Goal: Task Accomplishment & Management: Complete application form

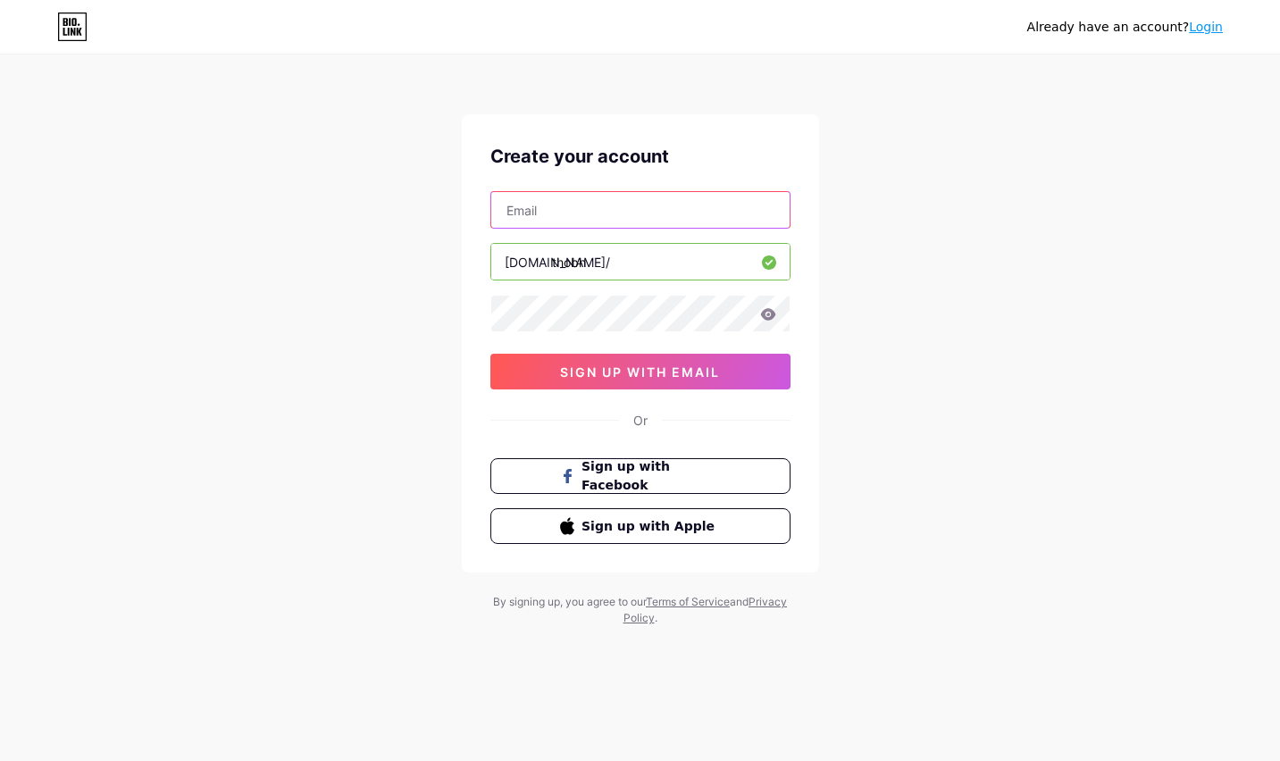
click at [620, 216] on input "text" at bounding box center [640, 210] width 298 height 36
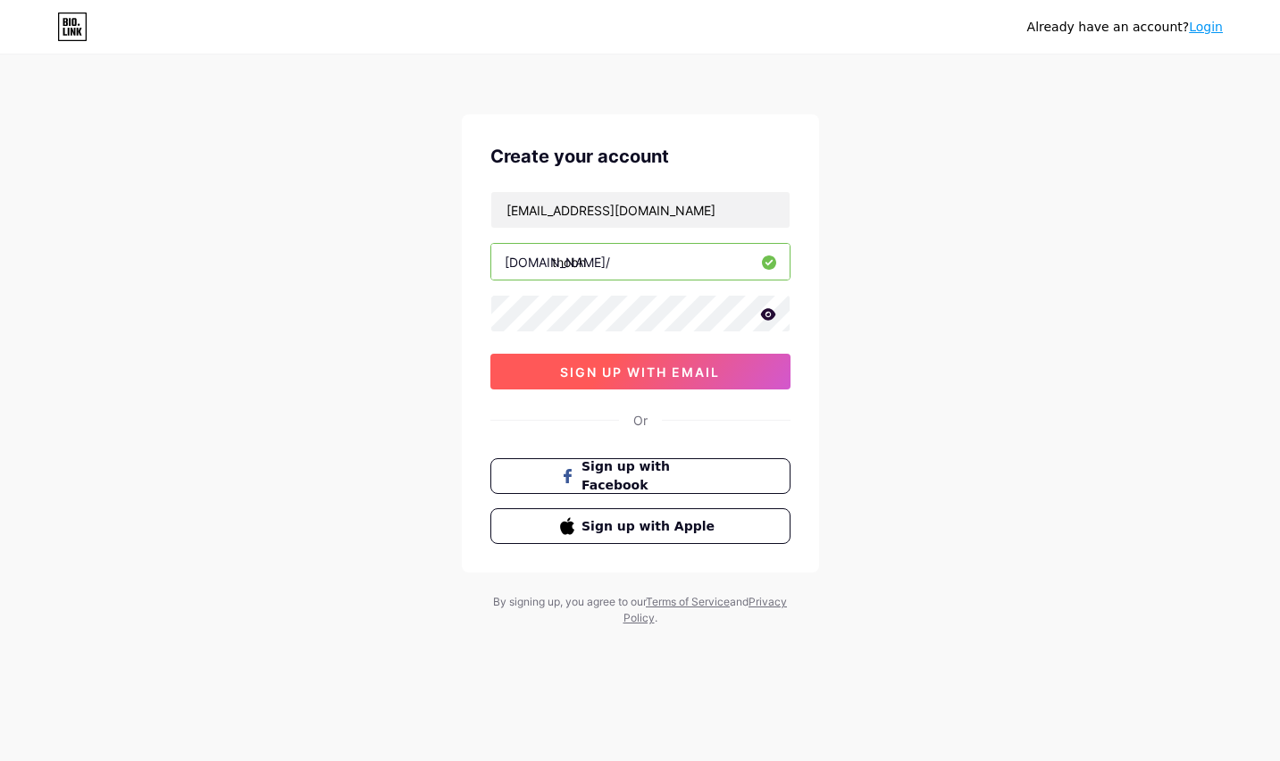
click at [630, 375] on span "sign up with email" at bounding box center [640, 371] width 160 height 15
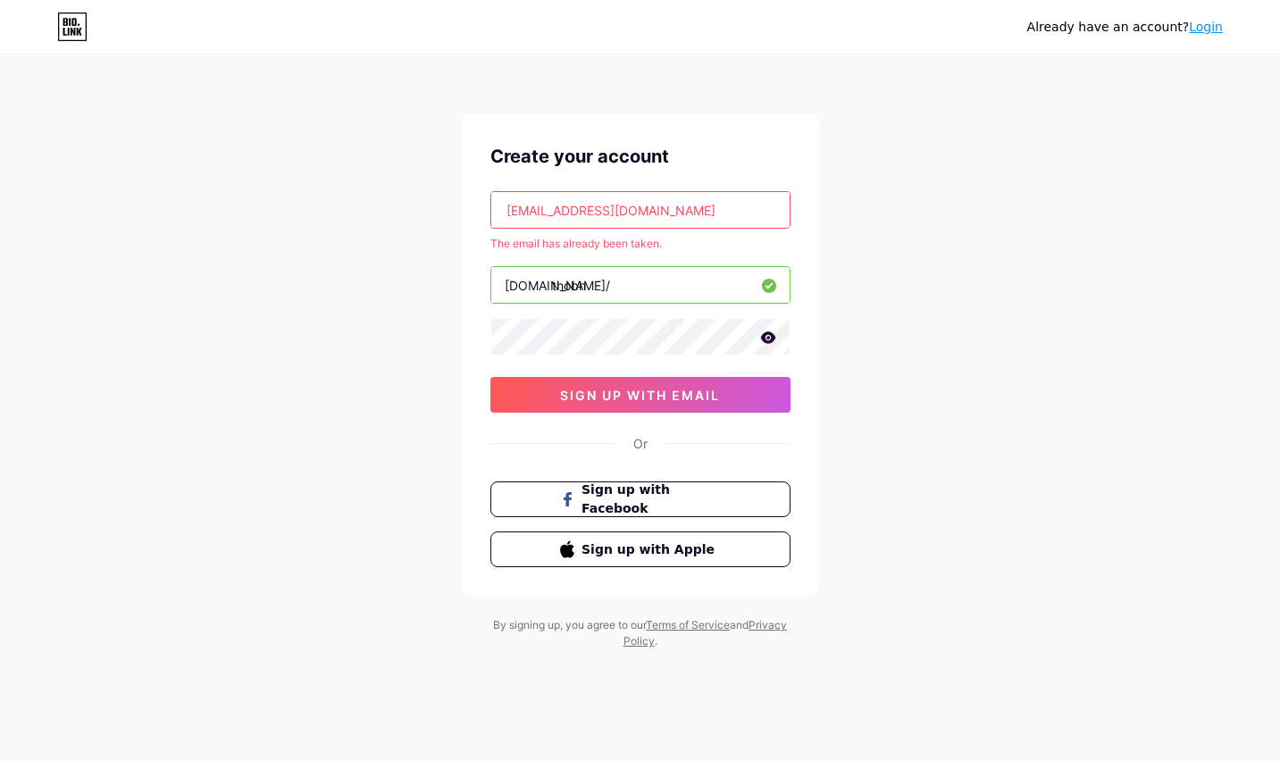
drag, startPoint x: 727, startPoint y: 204, endPoint x: 456, endPoint y: 204, distance: 270.6
click at [456, 204] on div "Already have an account? Login Create your account [EMAIL_ADDRESS][DOMAIN_NAME]…" at bounding box center [640, 353] width 1280 height 706
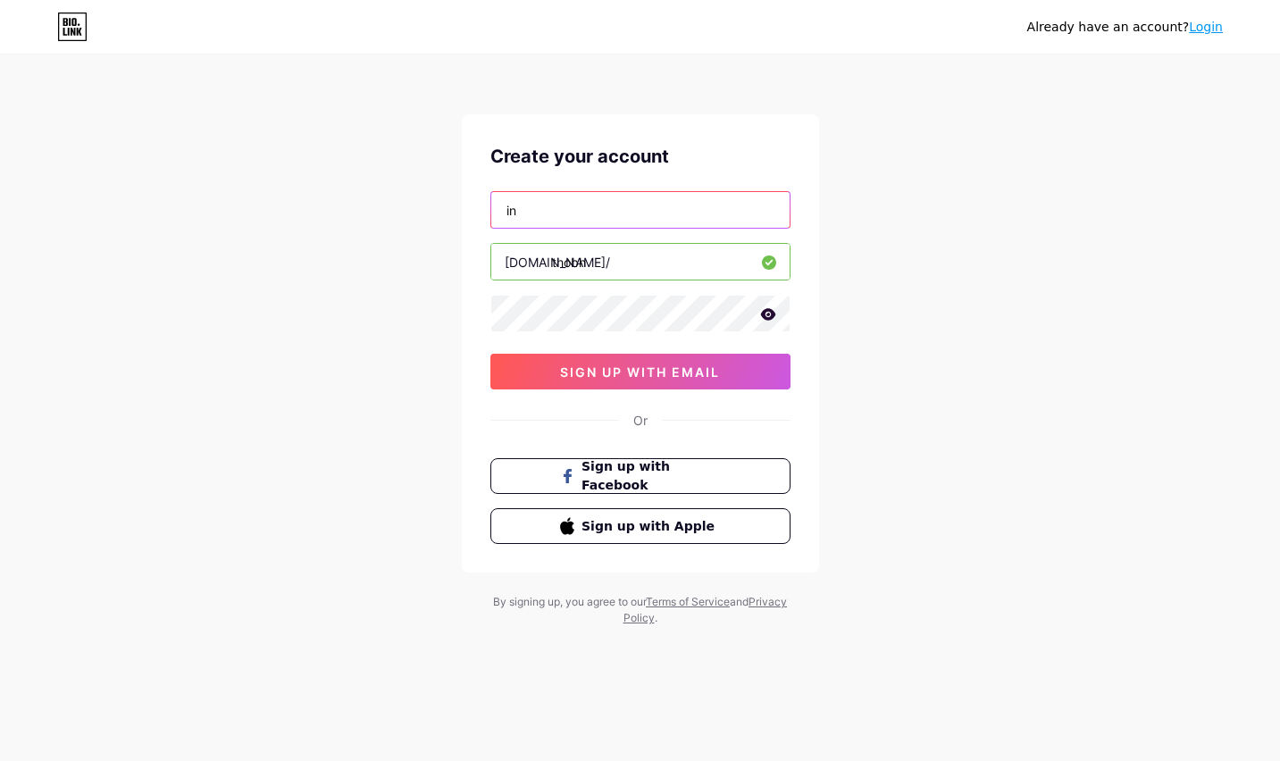
type input "i"
click at [1203, 24] on link "Login" at bounding box center [1206, 27] width 34 height 14
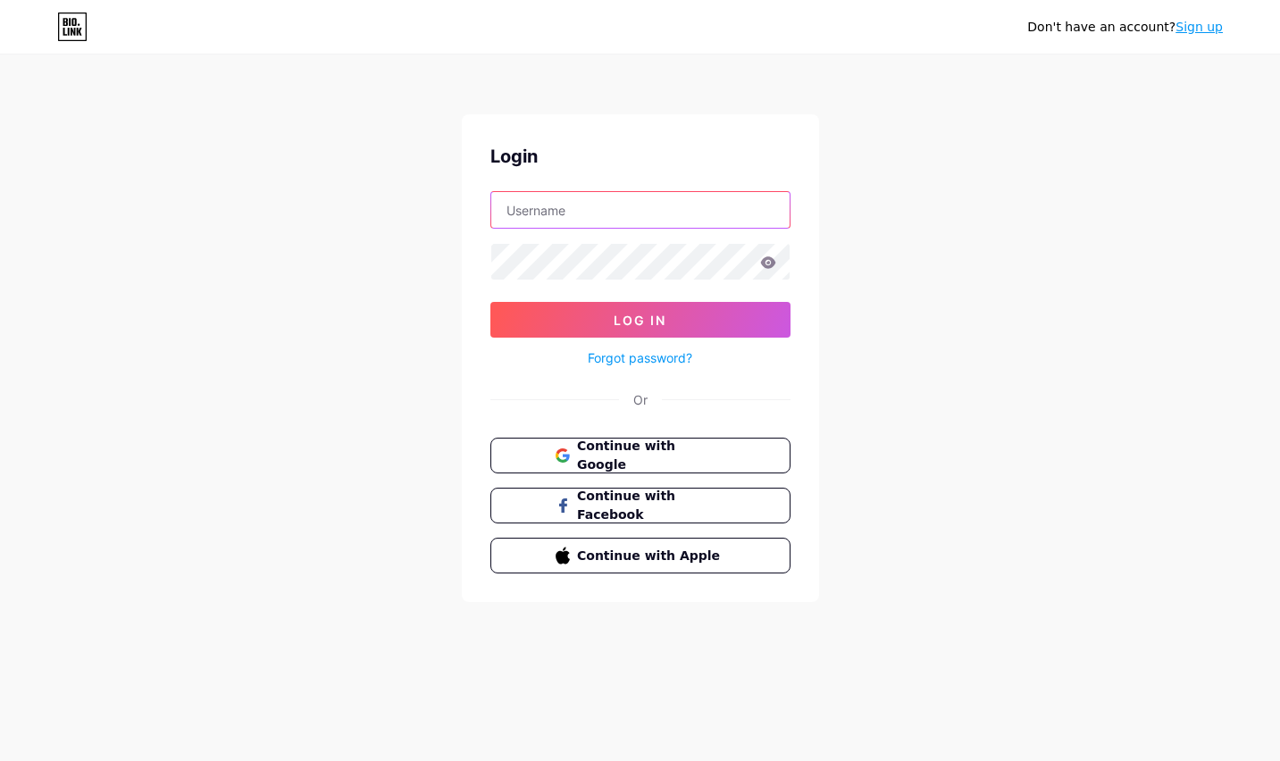
click at [646, 212] on input "text" at bounding box center [640, 210] width 298 height 36
type input "[EMAIL_ADDRESS][DOMAIN_NAME]"
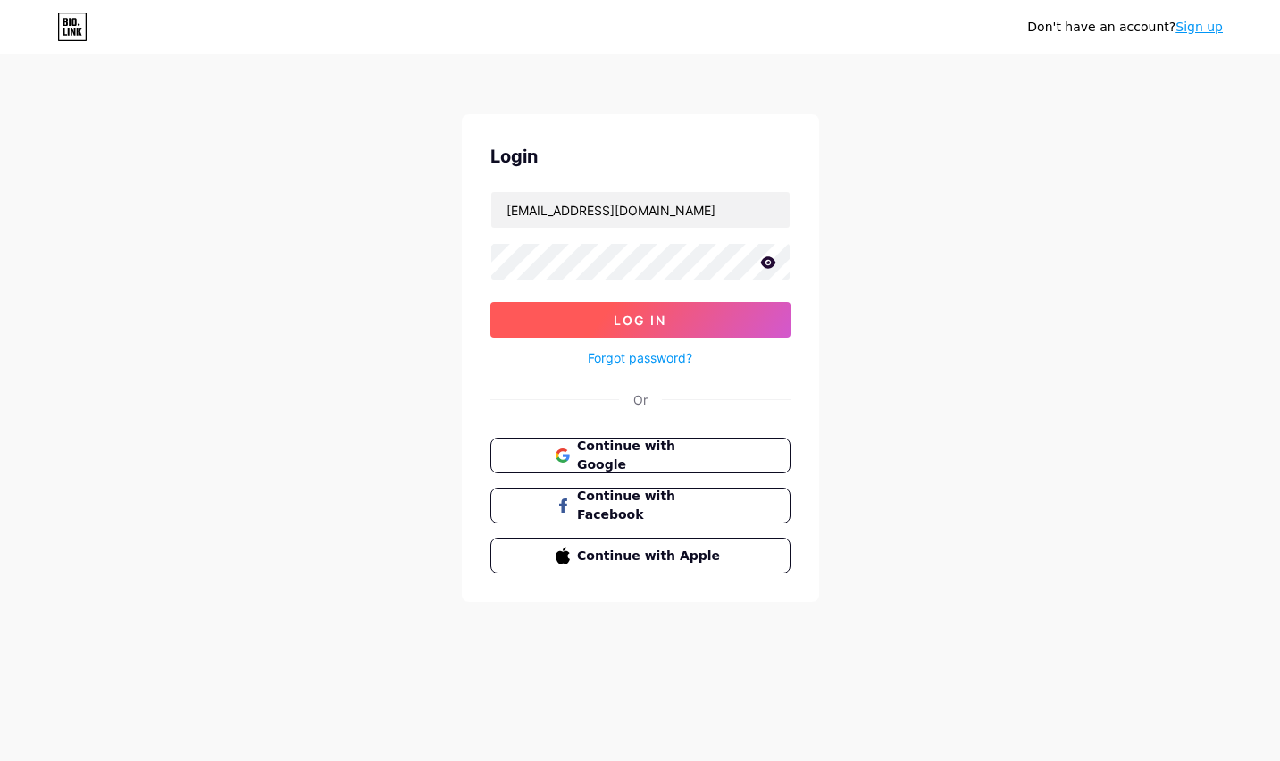
click at [624, 327] on button "Log In" at bounding box center [640, 320] width 300 height 36
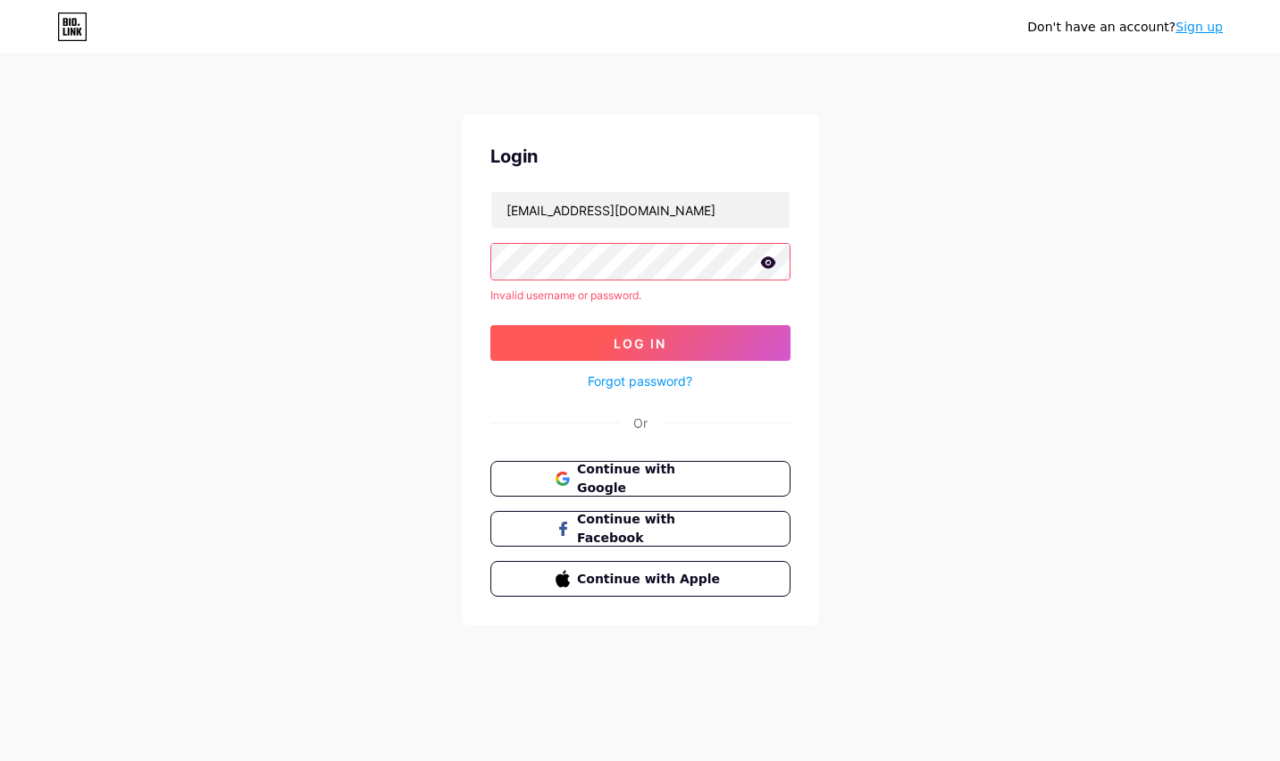
click at [620, 330] on button "Log In" at bounding box center [640, 343] width 300 height 36
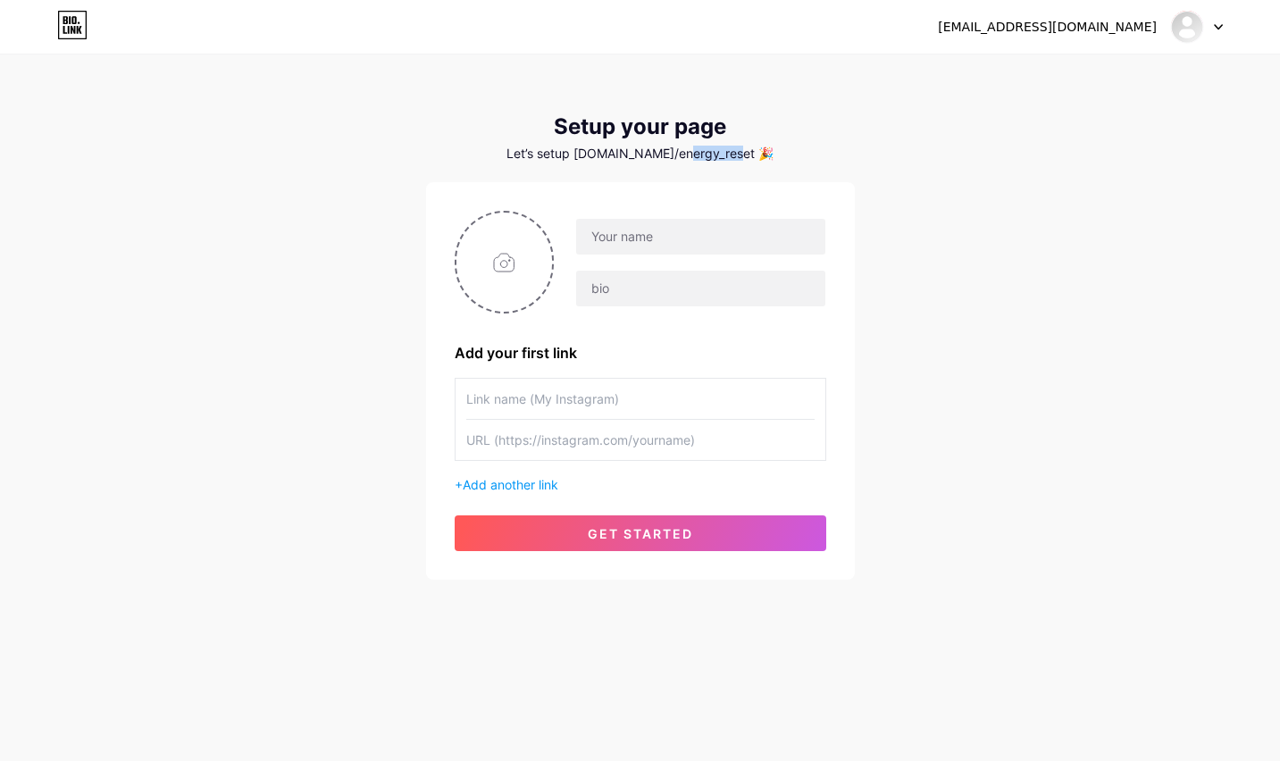
drag, startPoint x: 697, startPoint y: 154, endPoint x: 737, endPoint y: 154, distance: 39.3
click at [737, 154] on div "Let’s setup [DOMAIN_NAME]/energy_reset 🎉" at bounding box center [640, 153] width 429 height 14
drag, startPoint x: 746, startPoint y: 154, endPoint x: 586, endPoint y: 128, distance: 161.9
click at [586, 128] on div "Setup your page Let’s setup [DOMAIN_NAME]/energy_reset 🎉" at bounding box center [640, 137] width 429 height 46
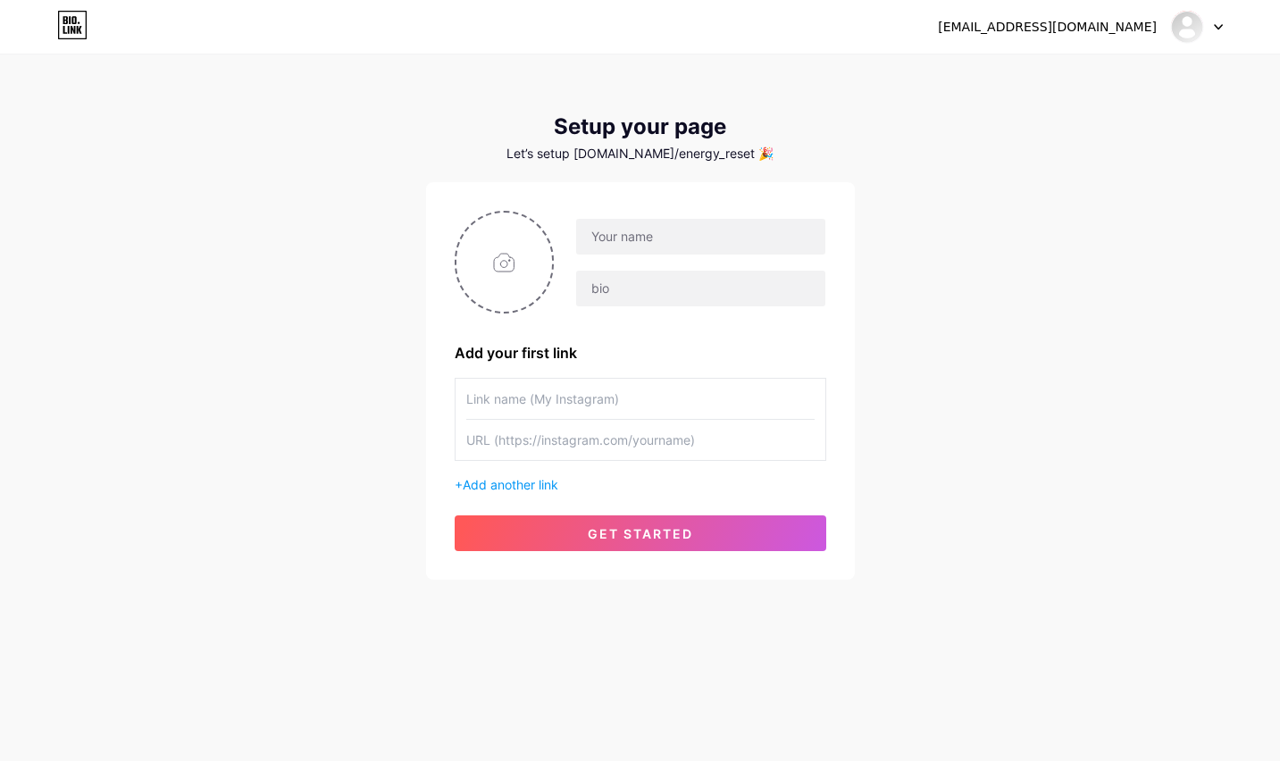
click at [1226, 15] on div "[EMAIL_ADDRESS][DOMAIN_NAME] Dashboard Logout" at bounding box center [640, 27] width 1280 height 32
click at [1213, 22] on div at bounding box center [1197, 27] width 52 height 32
click at [1073, 69] on link "Dashboard" at bounding box center [1110, 73] width 221 height 48
click at [1088, 33] on div "[EMAIL_ADDRESS][DOMAIN_NAME]" at bounding box center [1047, 27] width 219 height 19
click at [1223, 36] on div "[EMAIL_ADDRESS][DOMAIN_NAME] Dashboard Logout" at bounding box center [640, 27] width 1280 height 32
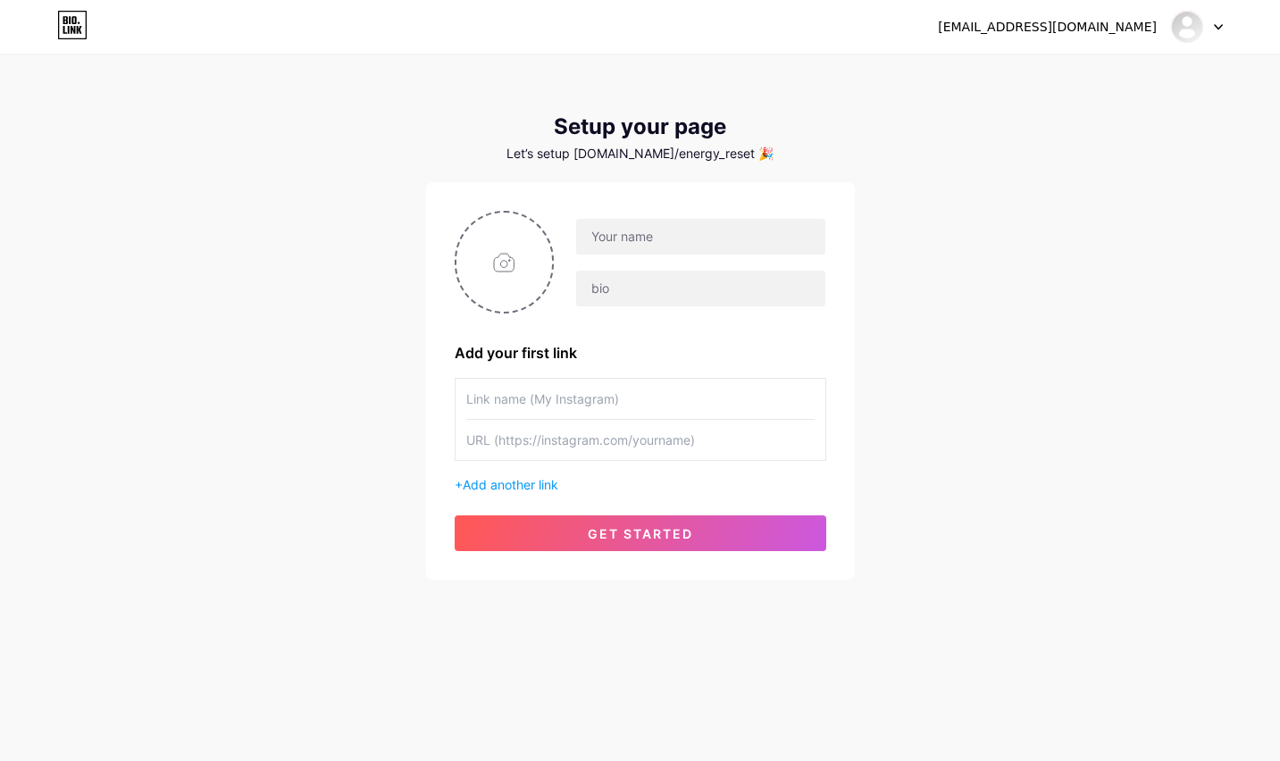
click at [1214, 26] on icon at bounding box center [1218, 27] width 9 height 6
click at [1039, 123] on li "Logout" at bounding box center [1110, 121] width 221 height 48
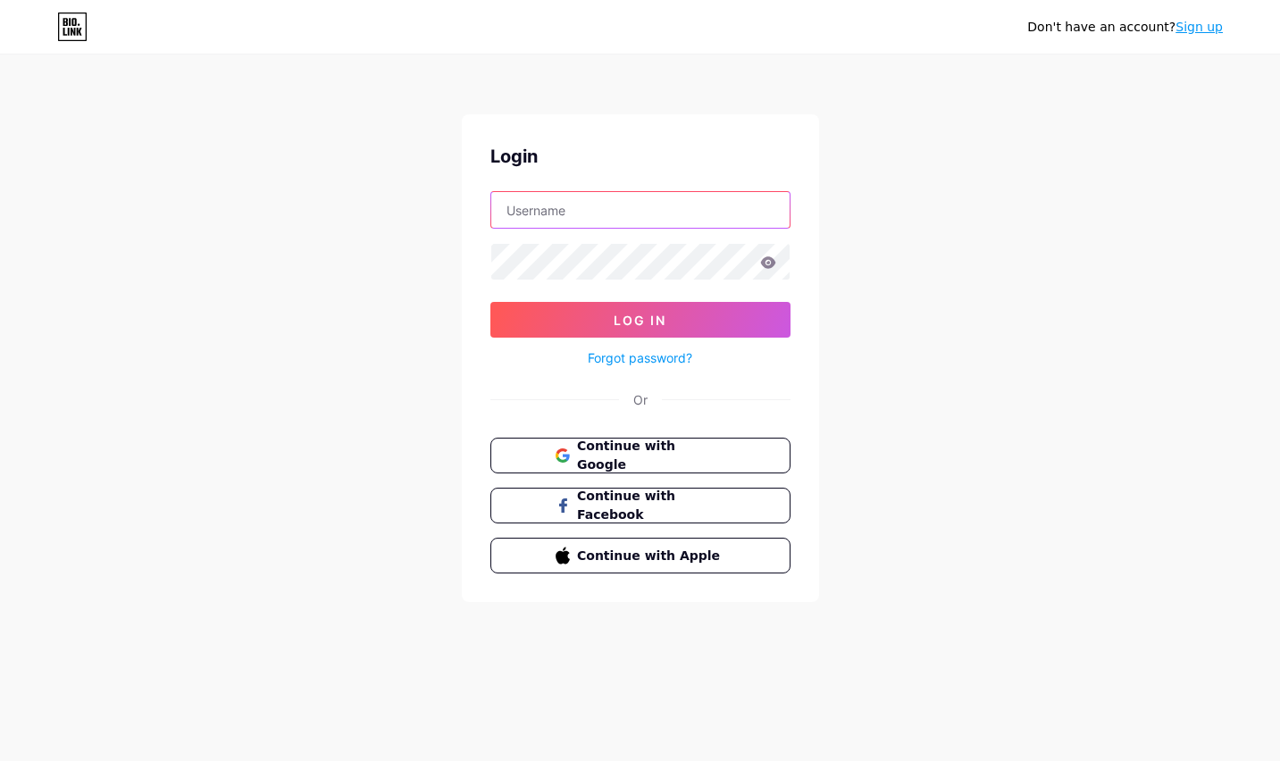
click at [626, 226] on input "text" at bounding box center [640, 210] width 298 height 36
click at [1027, 218] on div "Don't have an account? Sign up Login Log In Forgot password? Or Continue with G…" at bounding box center [640, 329] width 1280 height 659
click at [1193, 27] on link "Sign up" at bounding box center [1198, 27] width 47 height 14
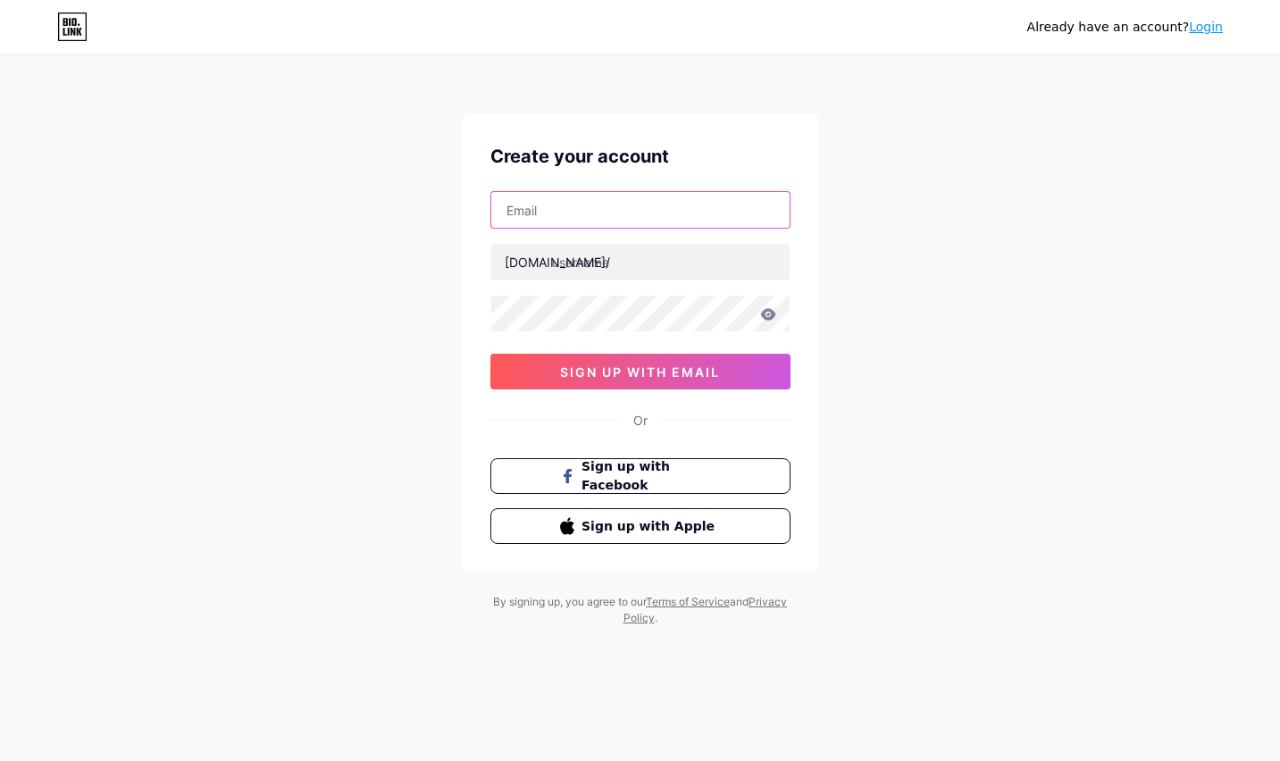
click at [597, 219] on input "text" at bounding box center [640, 210] width 298 height 36
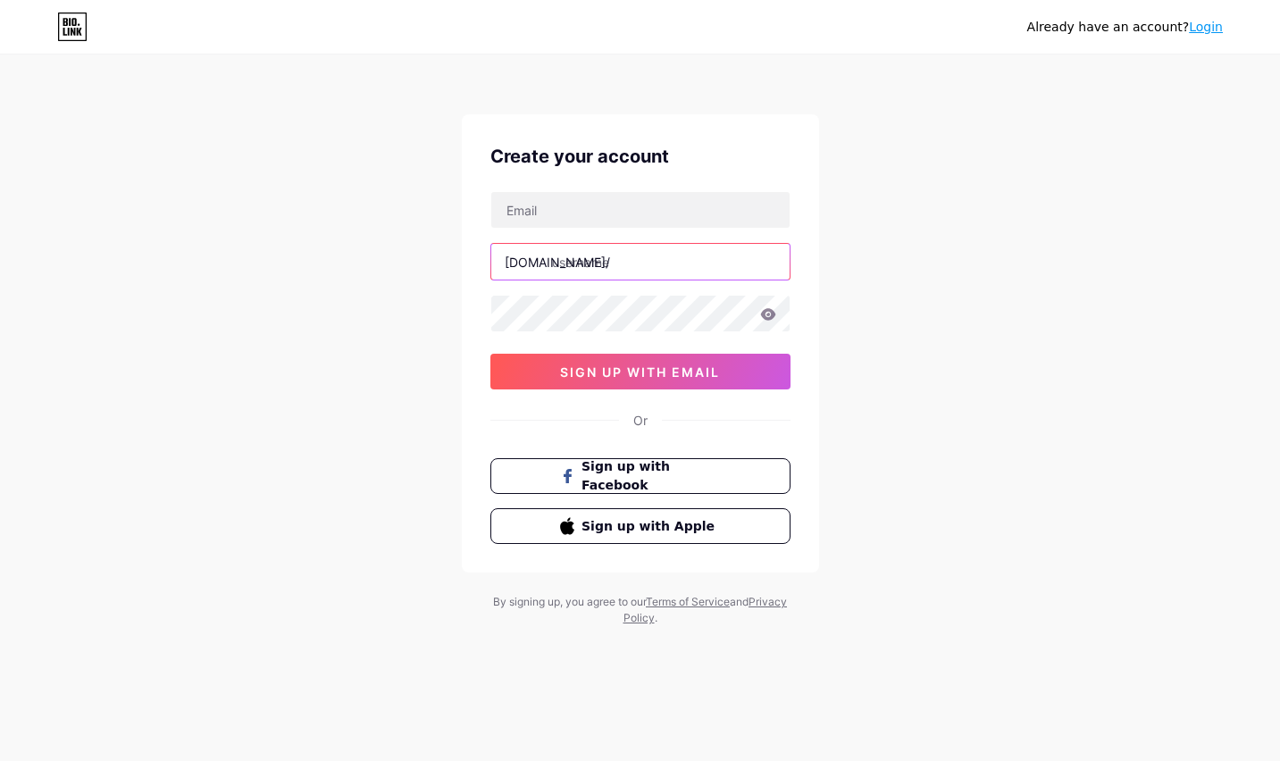
click at [588, 262] on input "text" at bounding box center [640, 262] width 298 height 36
type input "thobh"
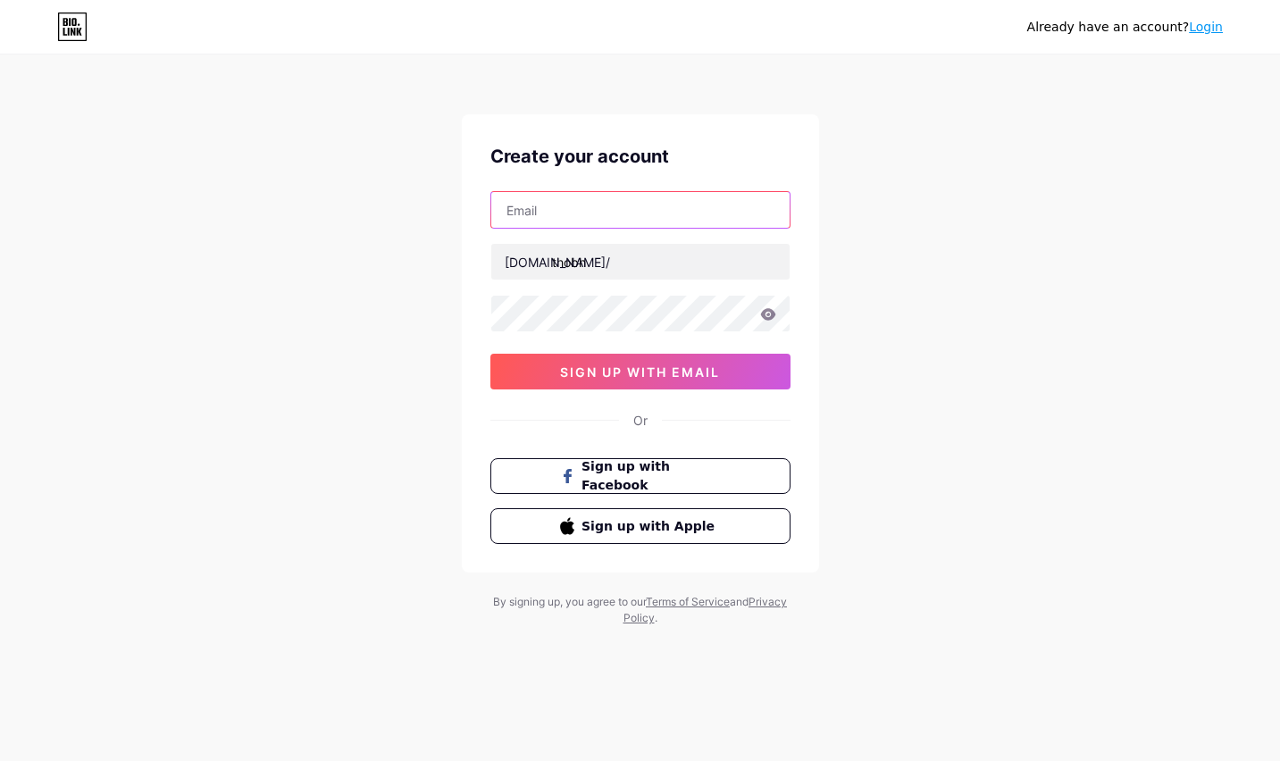
click at [681, 207] on input "text" at bounding box center [640, 210] width 298 height 36
type input "[PERSON_NAME][EMAIL_ADDRESS][DOMAIN_NAME]"
click at [366, 315] on div "Already have an account? Login Create your account [PERSON_NAME][EMAIL_ADDRESS]…" at bounding box center [640, 341] width 1280 height 683
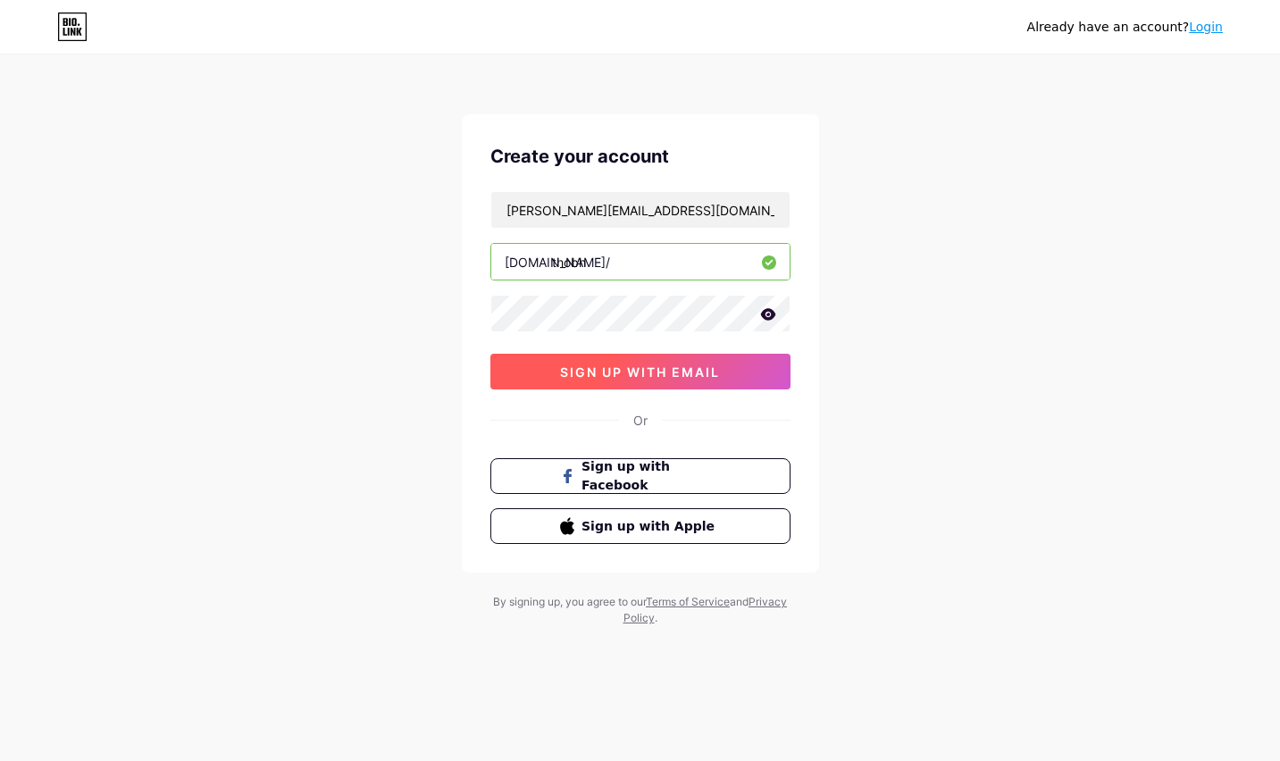
click at [562, 372] on span "sign up with email" at bounding box center [640, 371] width 160 height 15
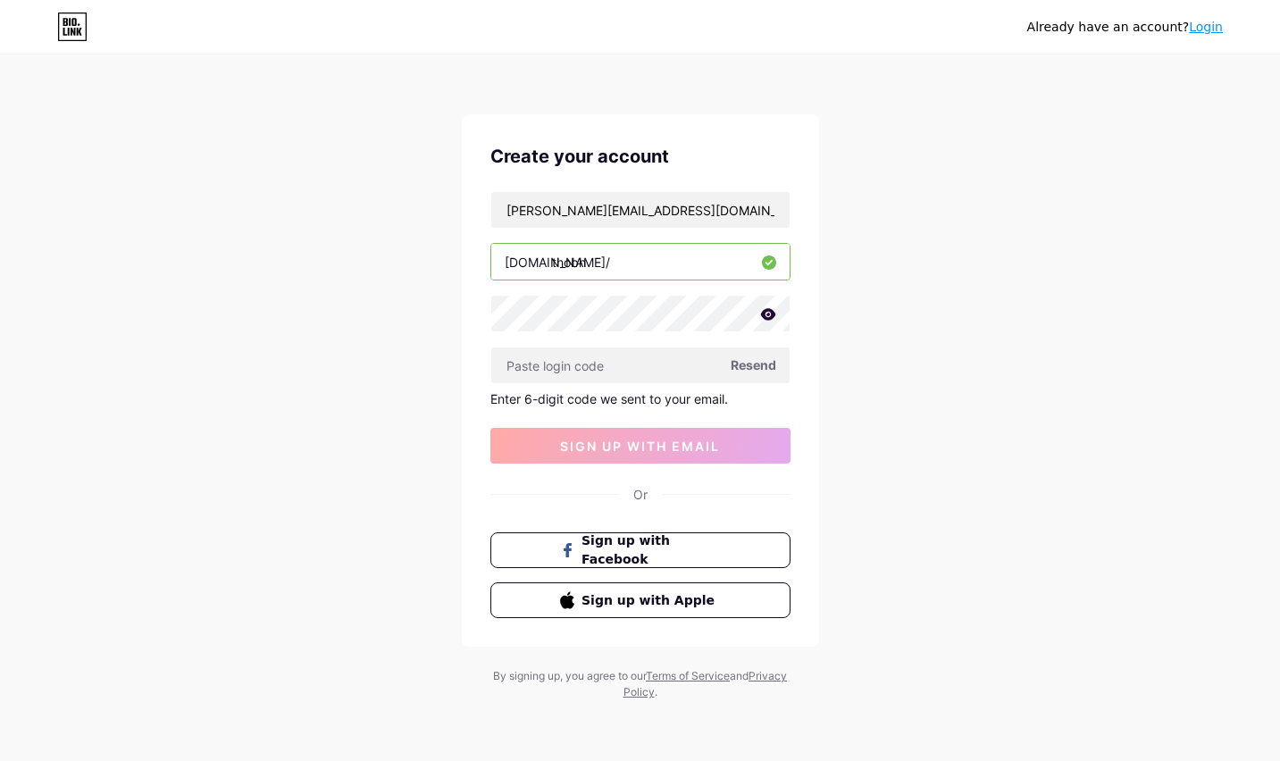
click at [739, 367] on span "Resend" at bounding box center [754, 364] width 46 height 19
paste input "904289"
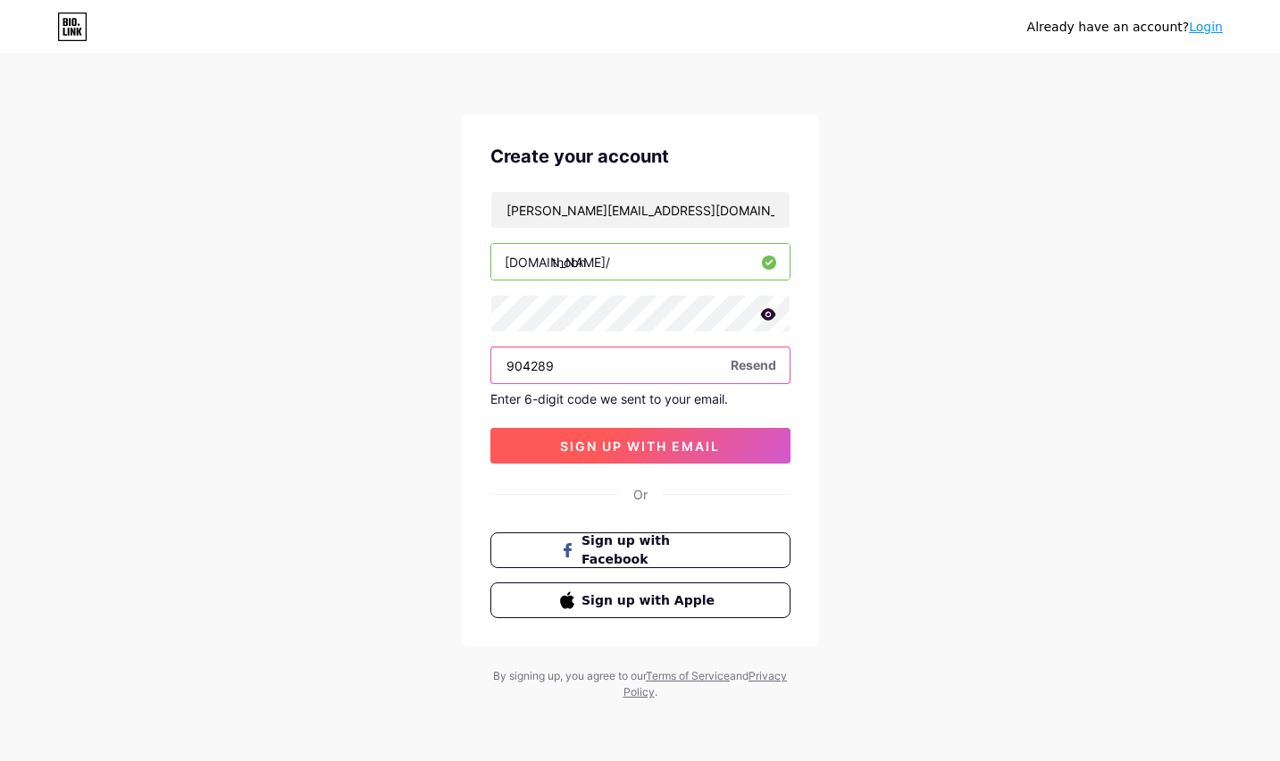
type input "904289"
click at [608, 448] on span "sign up with email" at bounding box center [640, 445] width 160 height 15
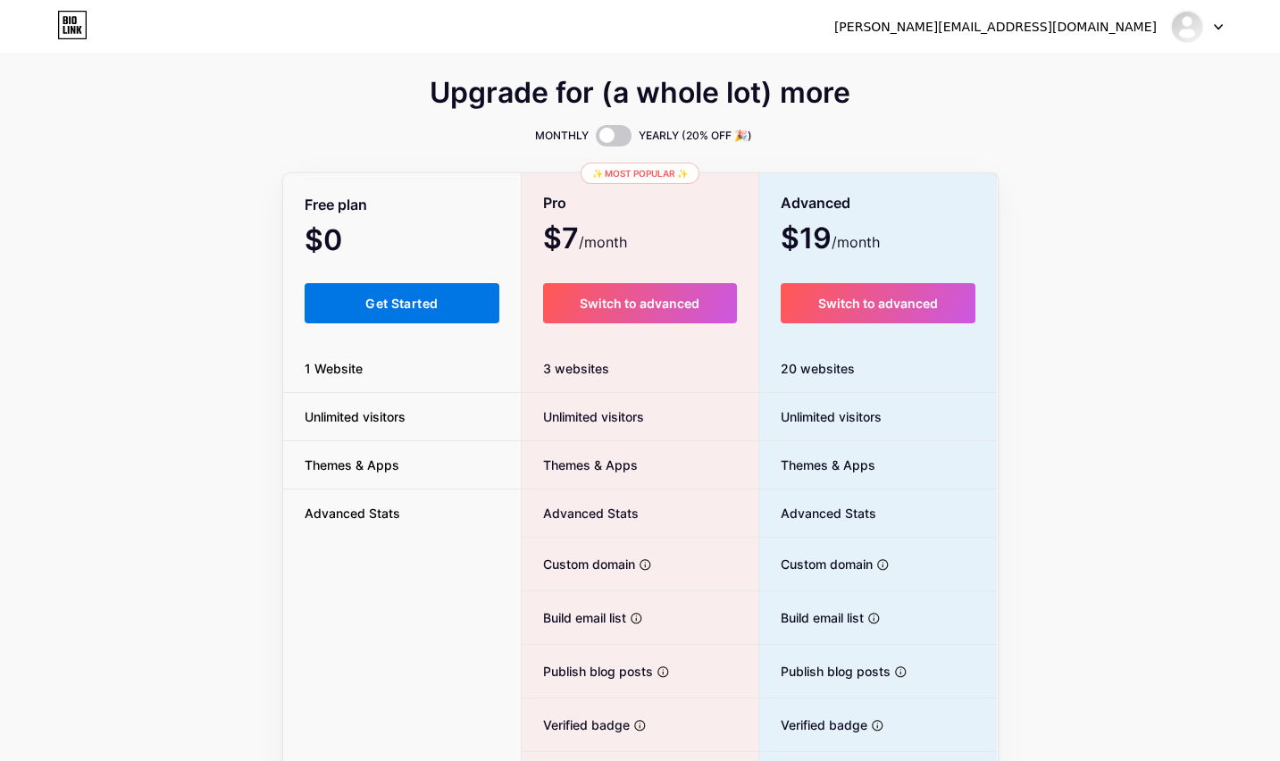
click at [395, 313] on button "Get Started" at bounding box center [403, 303] width 196 height 40
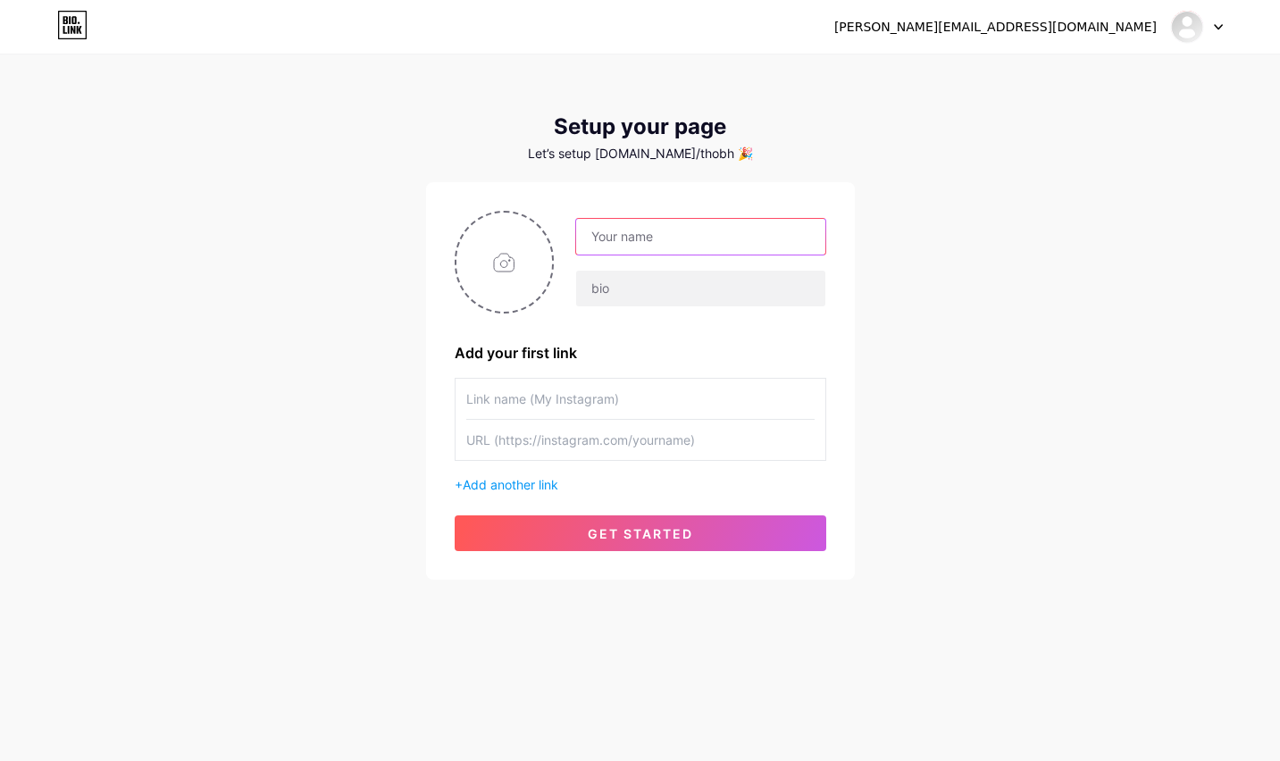
click at [649, 243] on input "text" at bounding box center [700, 237] width 248 height 36
type input "T"
type input "[PERSON_NAME]"
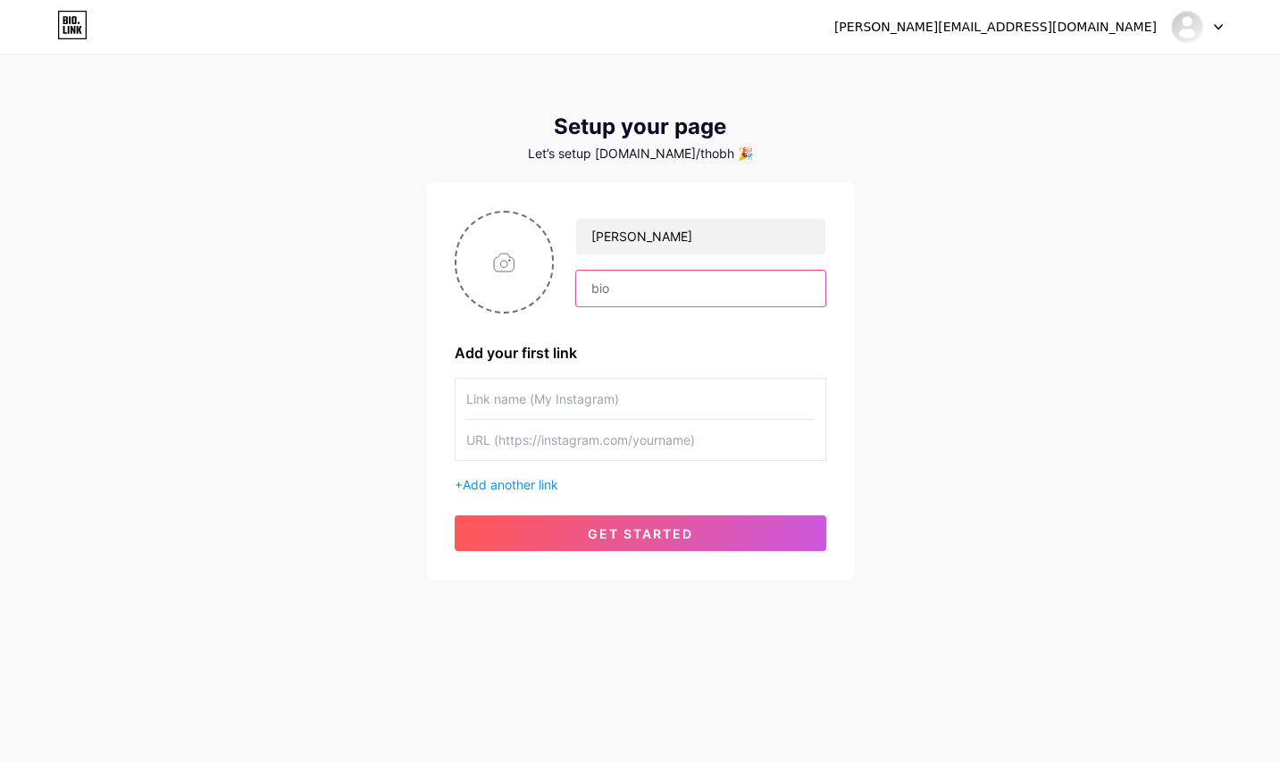
type input "T"
type input "Follow The Heart of Being Human Podcast for playfully working on yourself"
click at [691, 384] on input "text" at bounding box center [640, 399] width 348 height 40
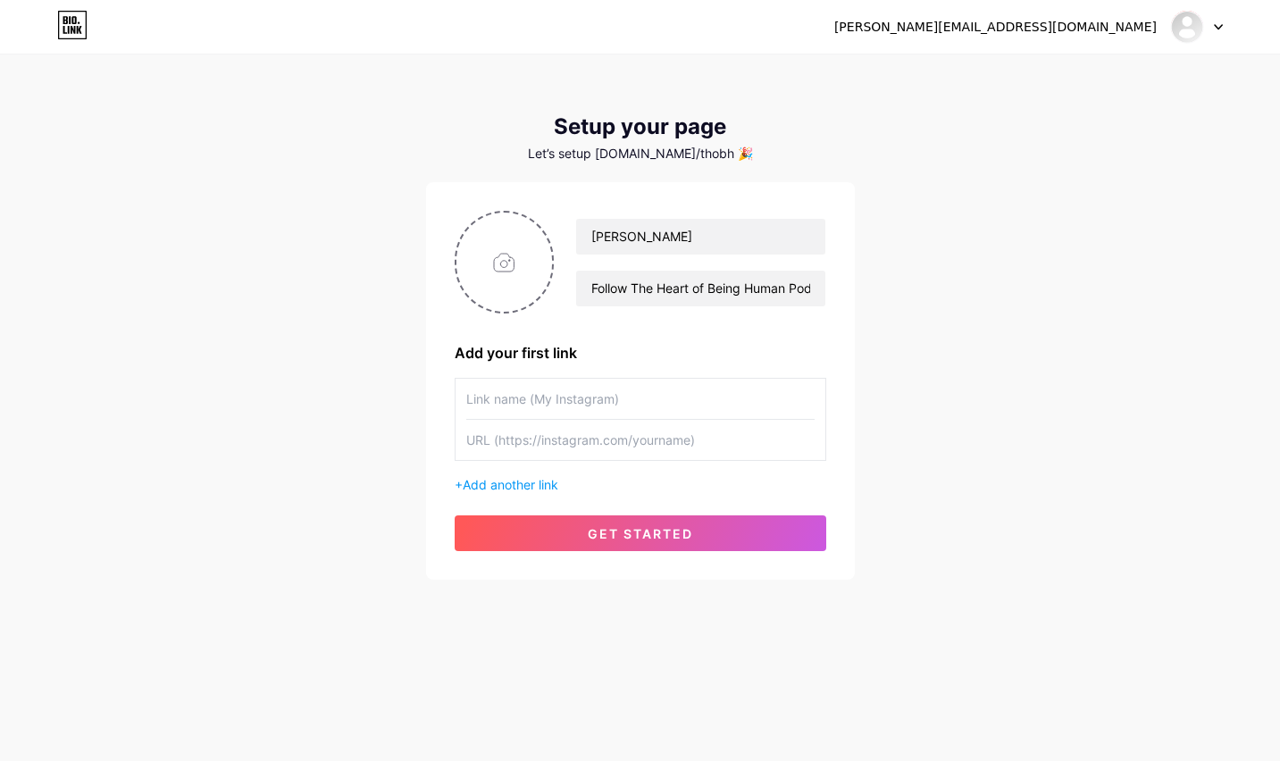
click at [611, 405] on input "text" at bounding box center [640, 399] width 348 height 40
type input "The Heart of Being Human"
paste input "[URL][DOMAIN_NAME]"
type input "[URL][DOMAIN_NAME]"
click at [998, 338] on div "[PERSON_NAME][EMAIL_ADDRESS][DOMAIN_NAME] Dashboard Logout Setup your page Let’…" at bounding box center [640, 318] width 1280 height 637
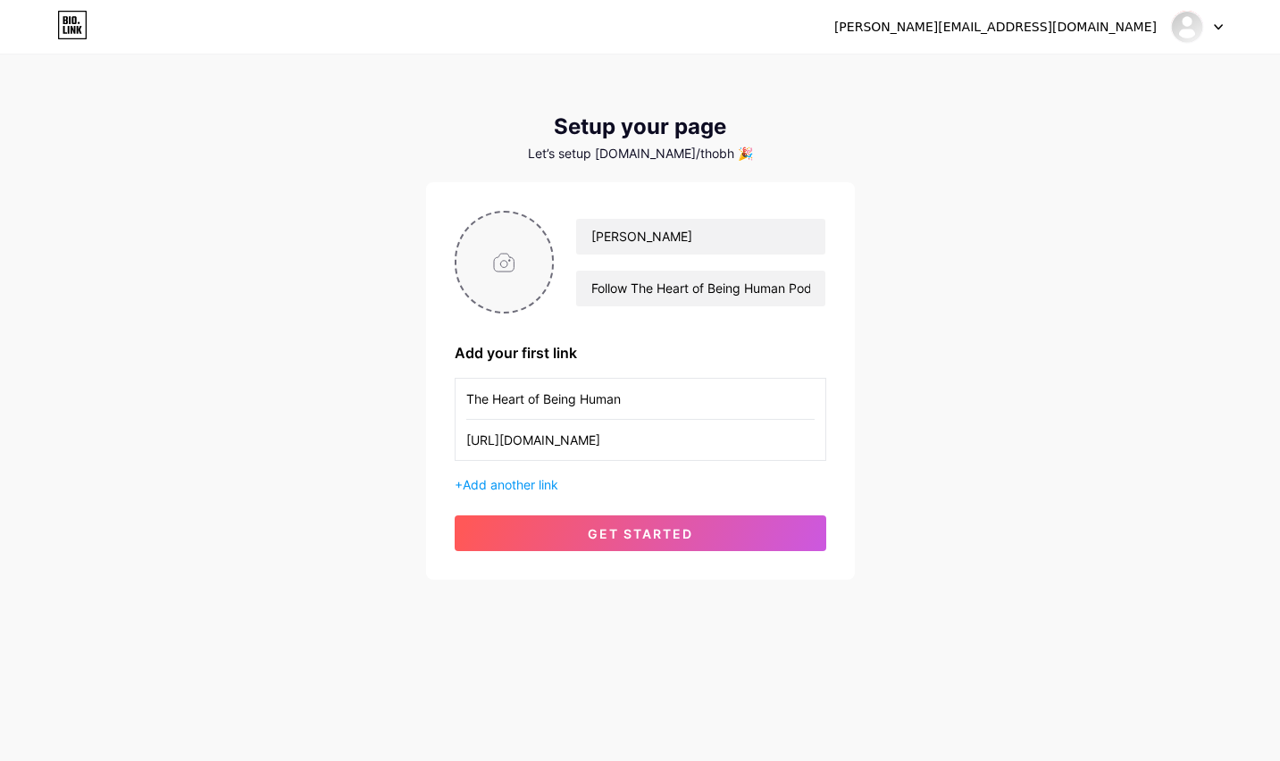
click at [544, 258] on input "file" at bounding box center [504, 262] width 96 height 99
type input "C:\fakepath\THOBH PODCAST LOGO.jpeg"
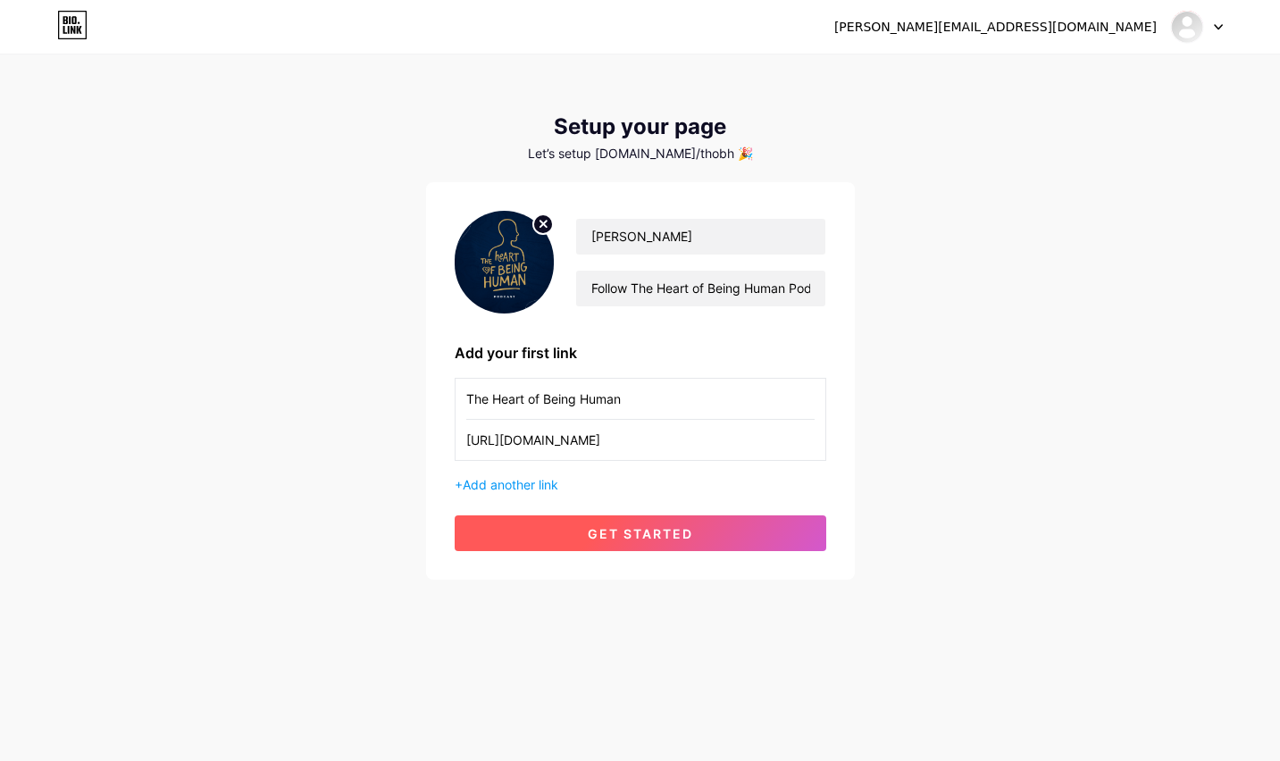
click at [614, 533] on span "get started" at bounding box center [640, 533] width 105 height 15
